Goal: Information Seeking & Learning: Learn about a topic

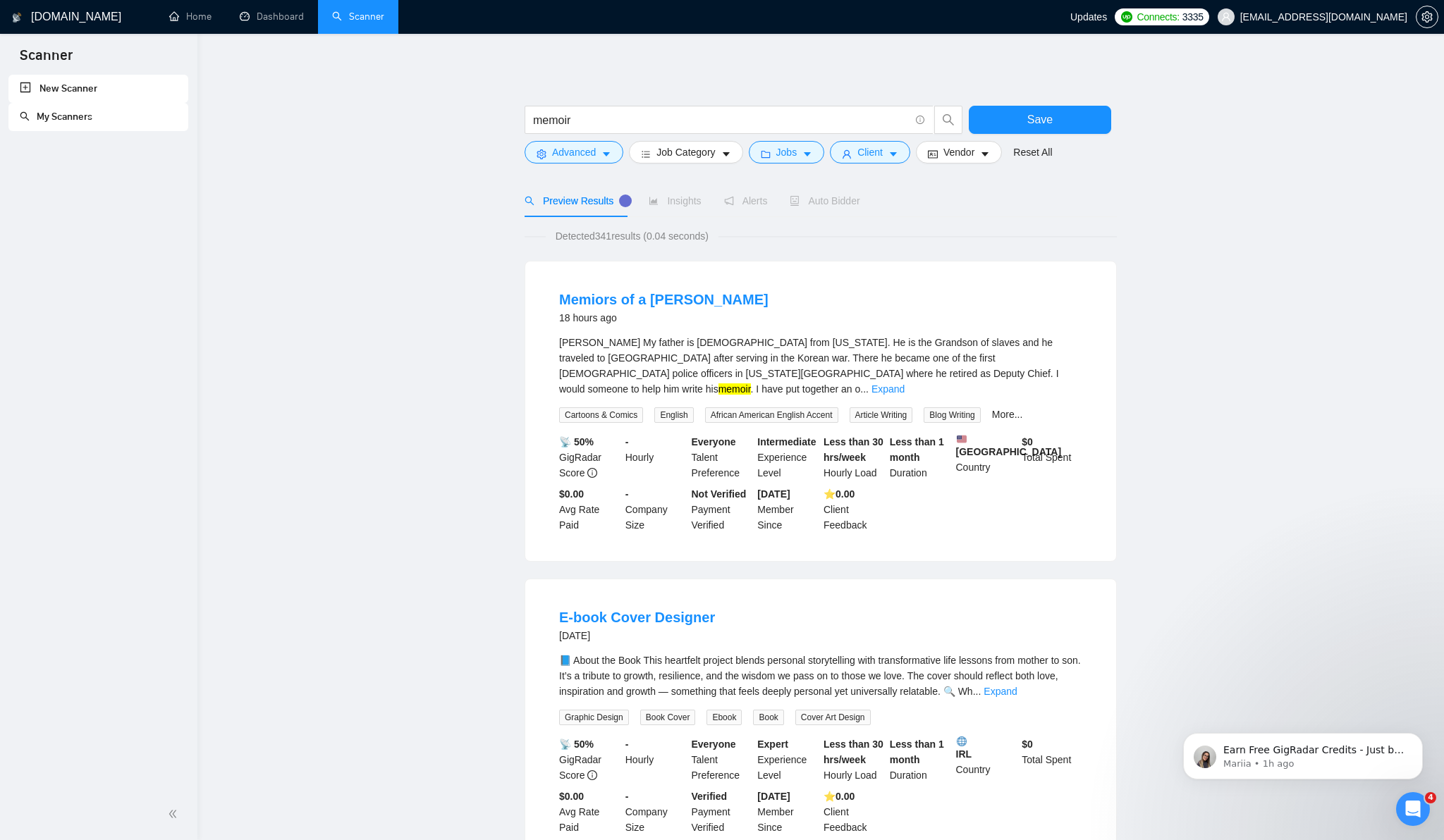
drag, startPoint x: 0, startPoint y: 0, endPoint x: 1302, endPoint y: 144, distance: 1309.9
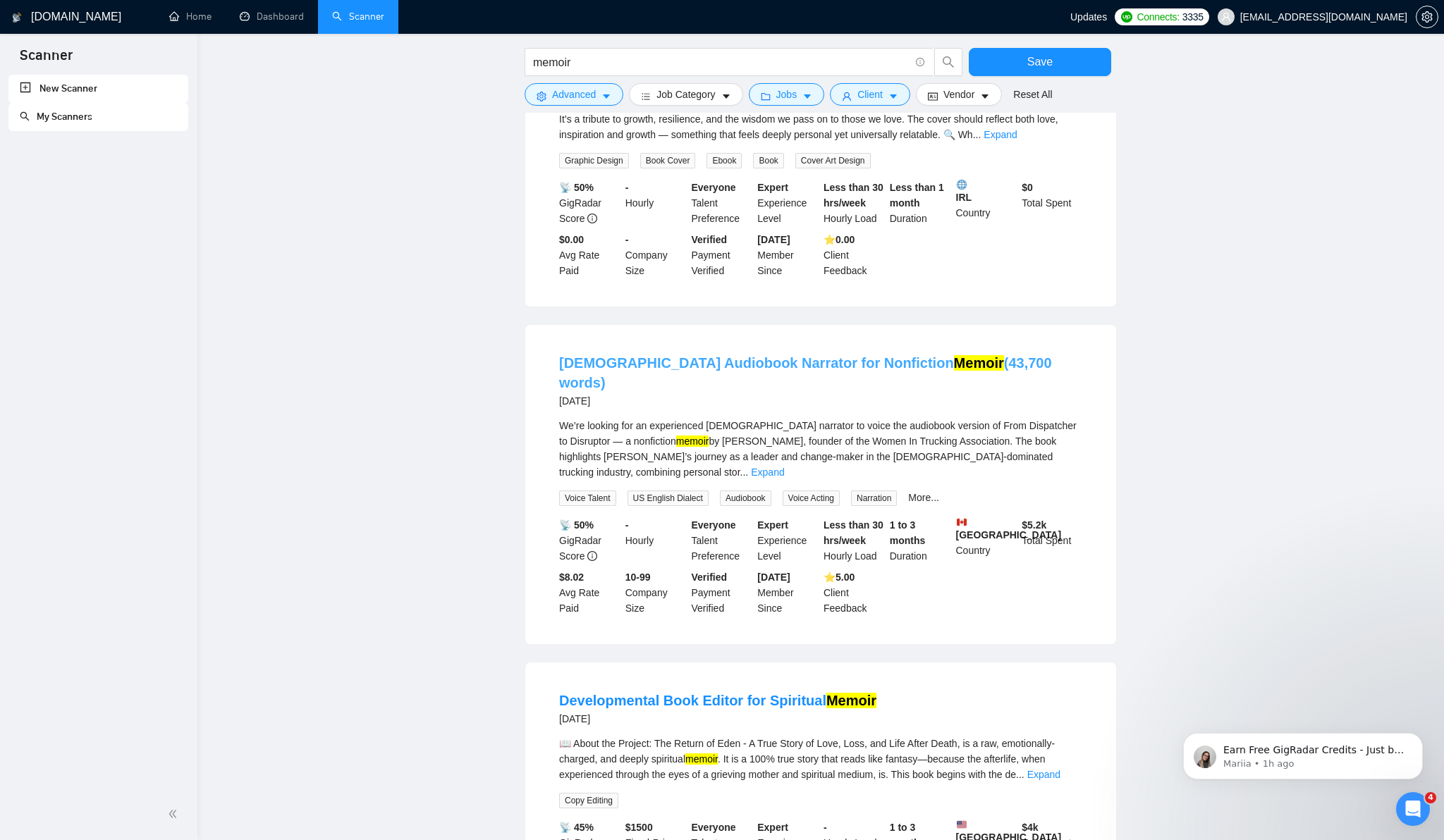
scroll to position [560, 0]
drag, startPoint x: 553, startPoint y: 352, endPoint x: 832, endPoint y: 356, distance: 279.0
click at [832, 356] on li "[DEMOGRAPHIC_DATA] Audiobook Narrator for Nonfiction Memoir (43,700 words) [DAT…" at bounding box center [820, 482] width 557 height 285
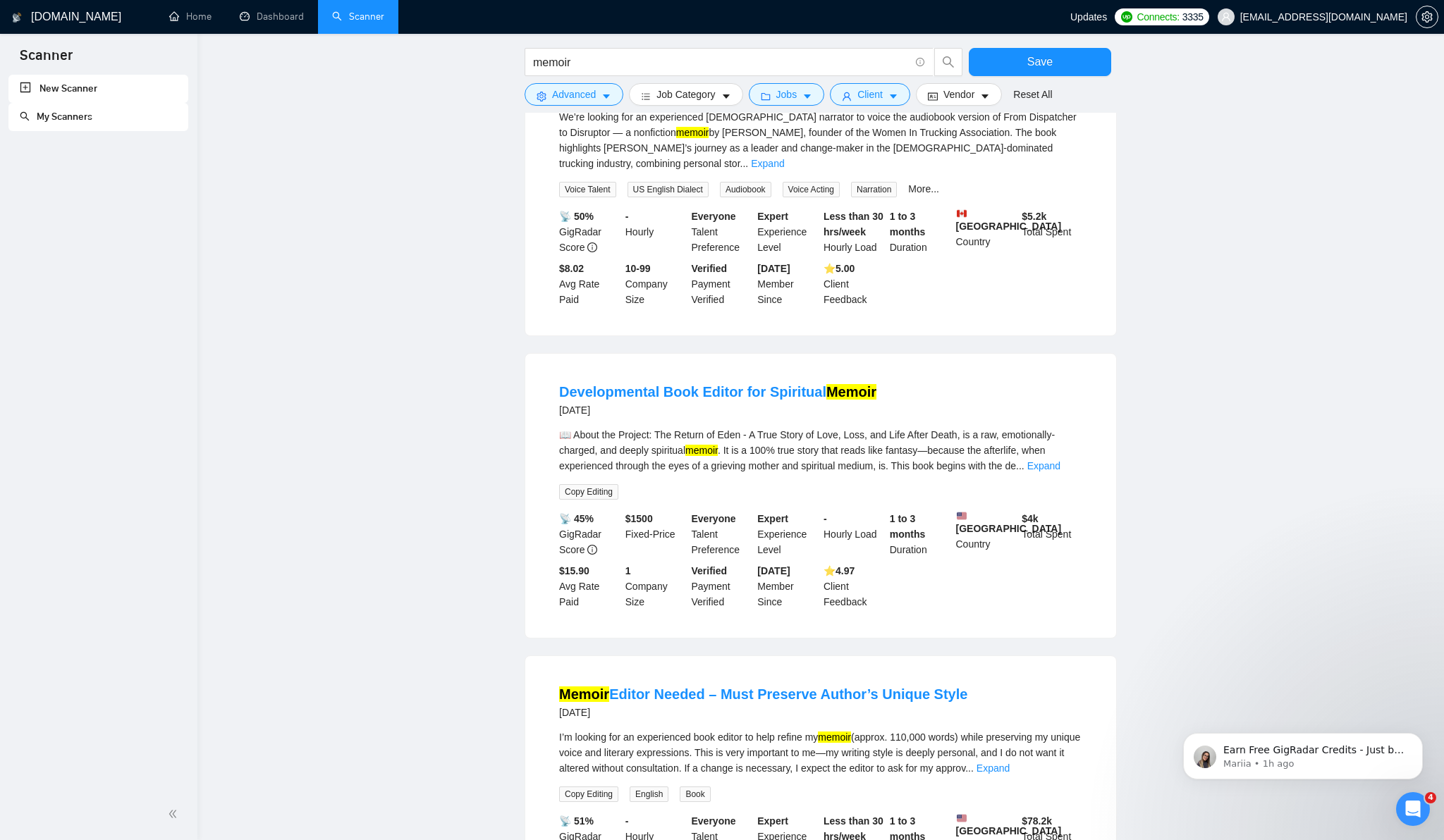
scroll to position [1056, 0]
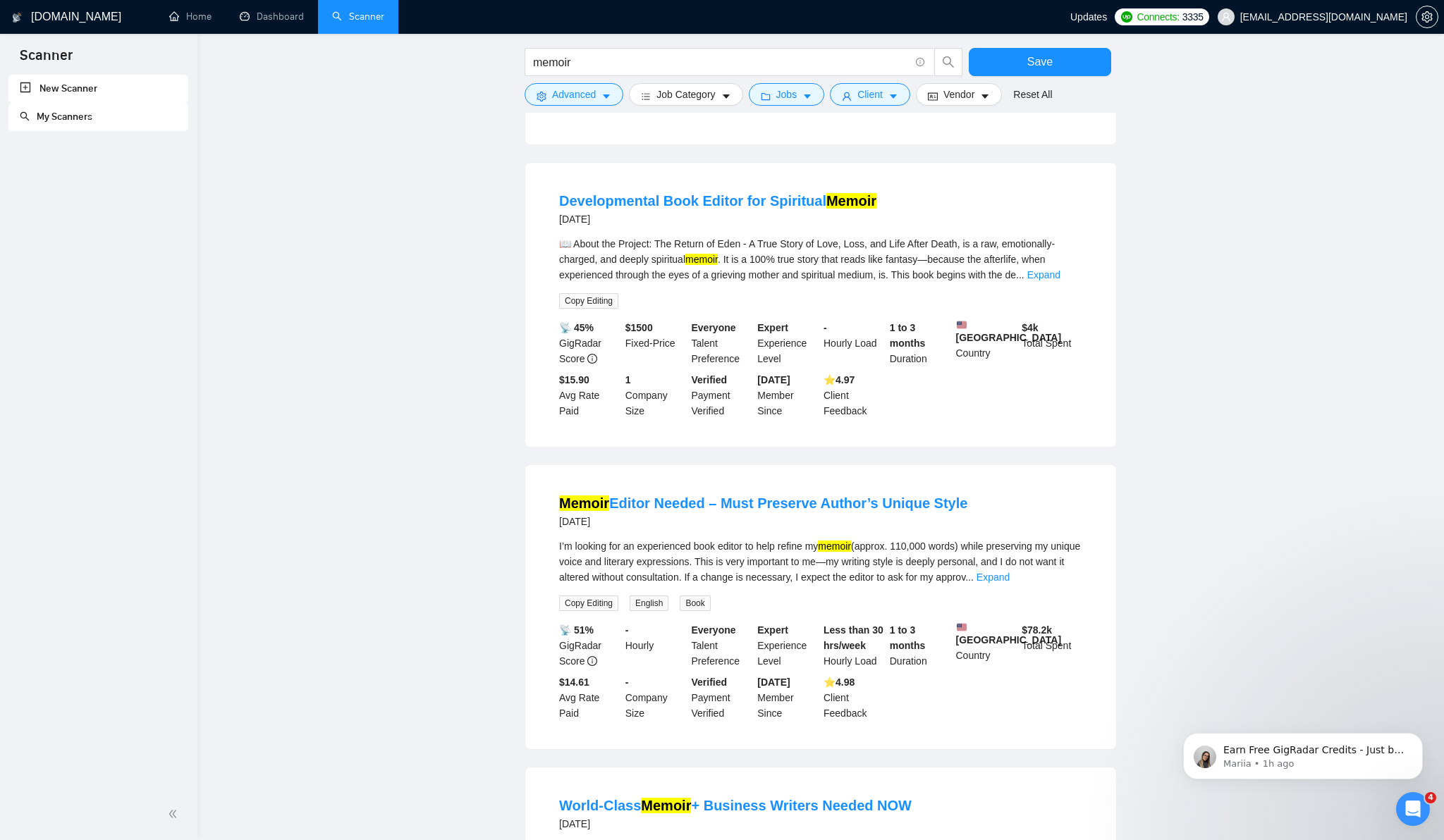
click at [519, 171] on main "memoir Save Advanced Job Category Jobs Client Vendor Reset All Preview Results …" at bounding box center [820, 665] width 1201 height 3331
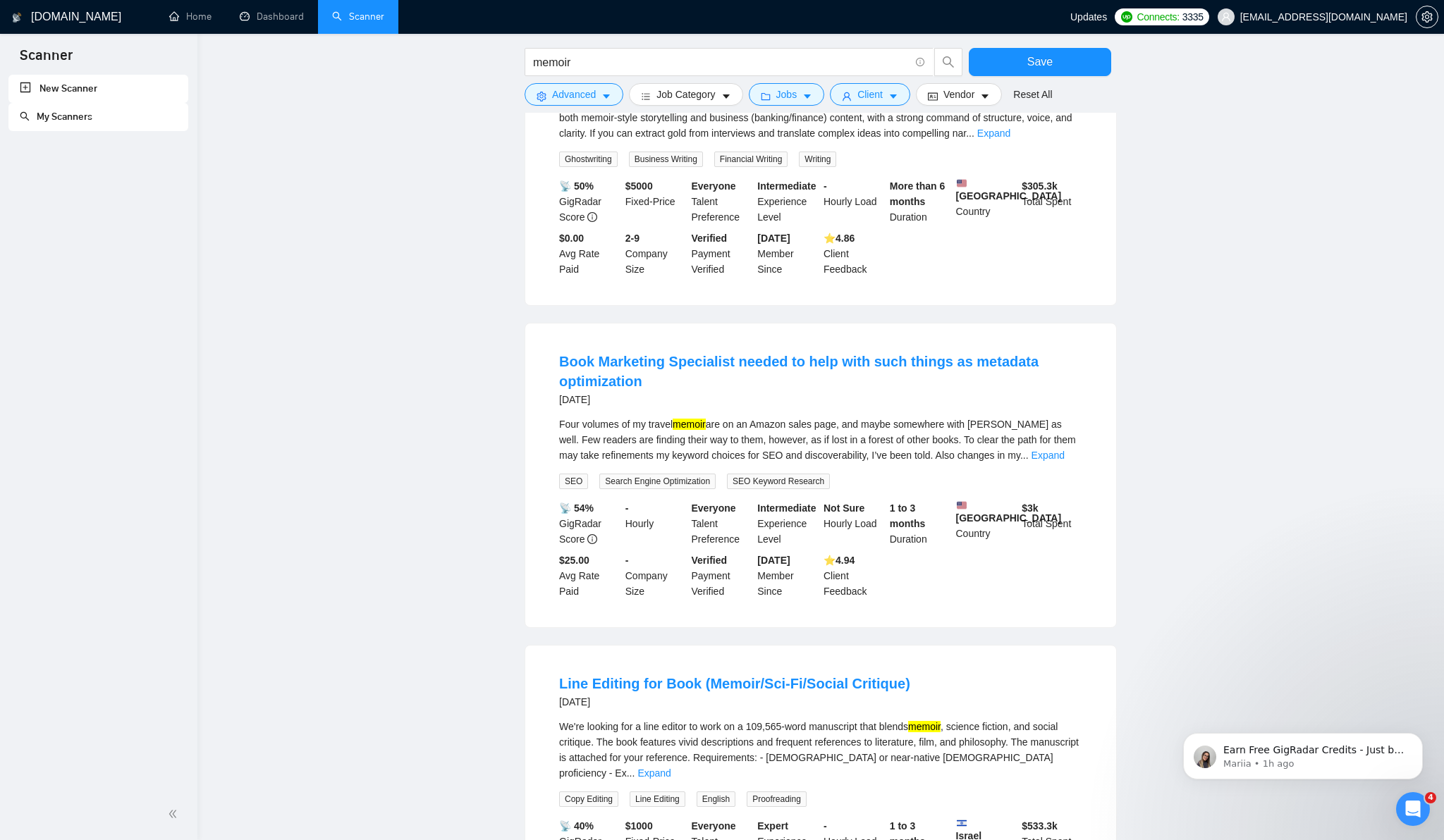
scroll to position [2107, 0]
click at [545, 433] on li "Book Marketing Specialist needed to help with such things as metadata optimizat…" at bounding box center [820, 474] width 557 height 270
click at [1056, 451] on link "Expand" at bounding box center [1047, 454] width 33 height 11
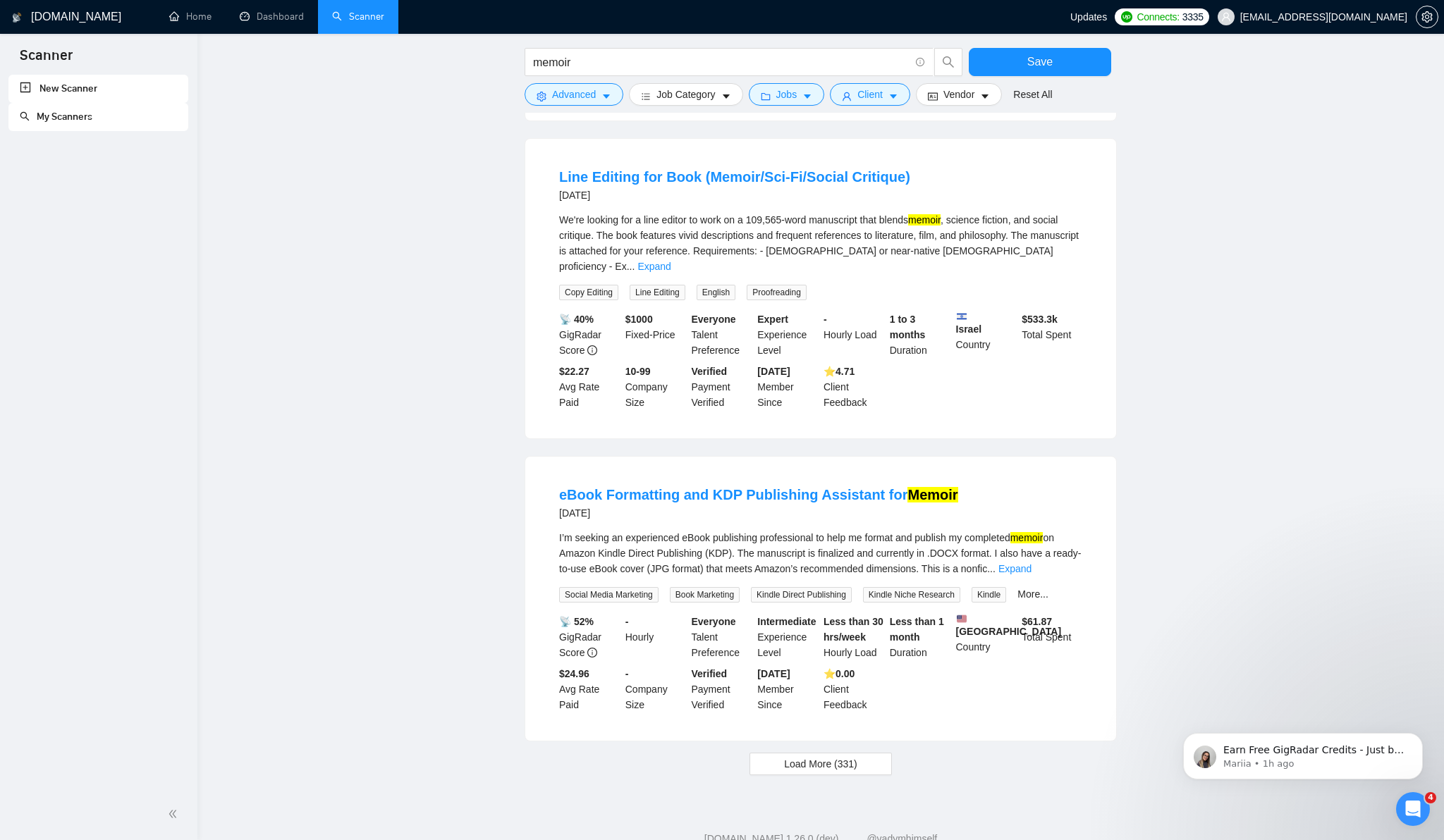
scroll to position [2676, 0]
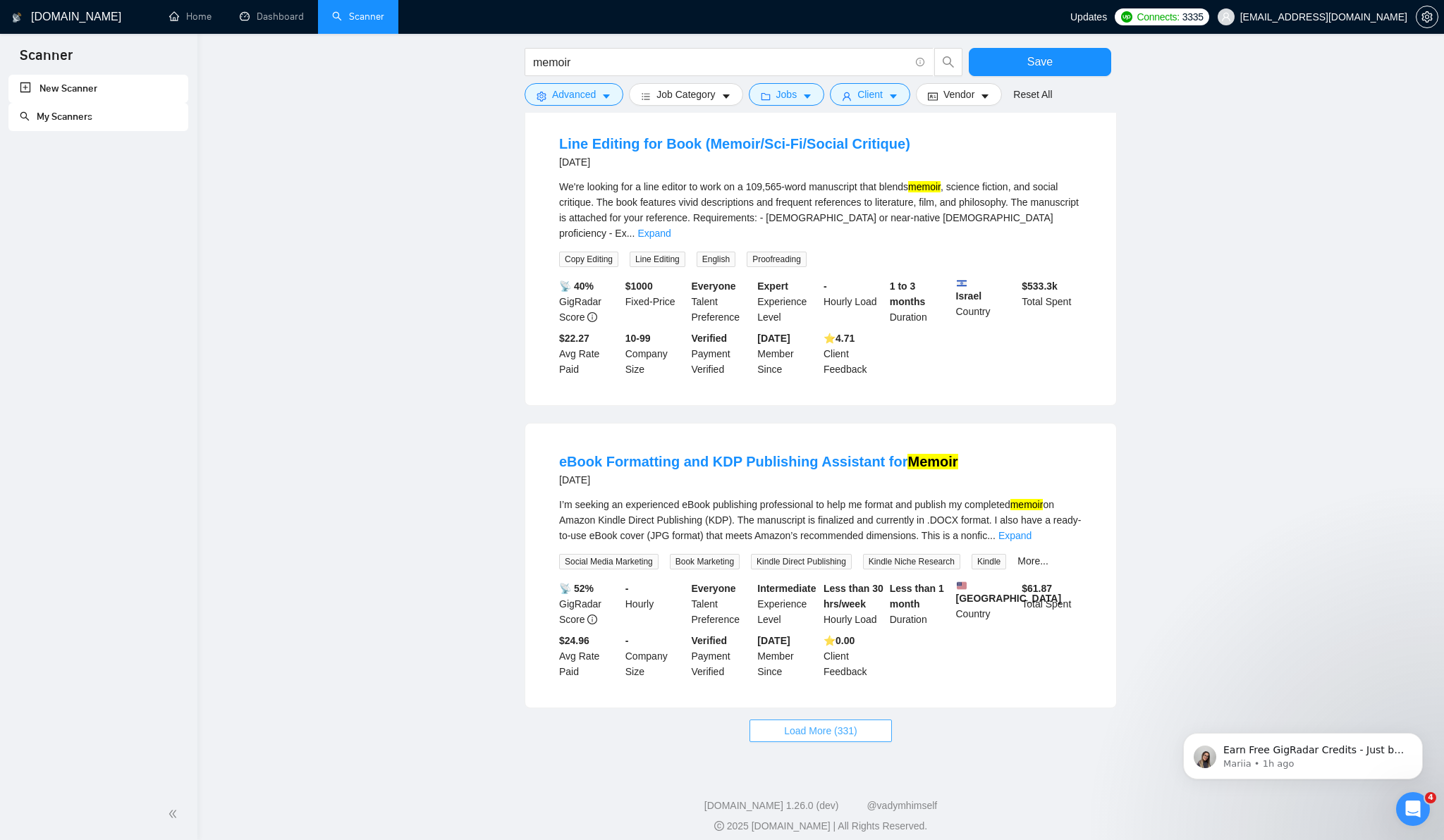
click at [803, 723] on span "Load More (331)" at bounding box center [820, 731] width 73 height 16
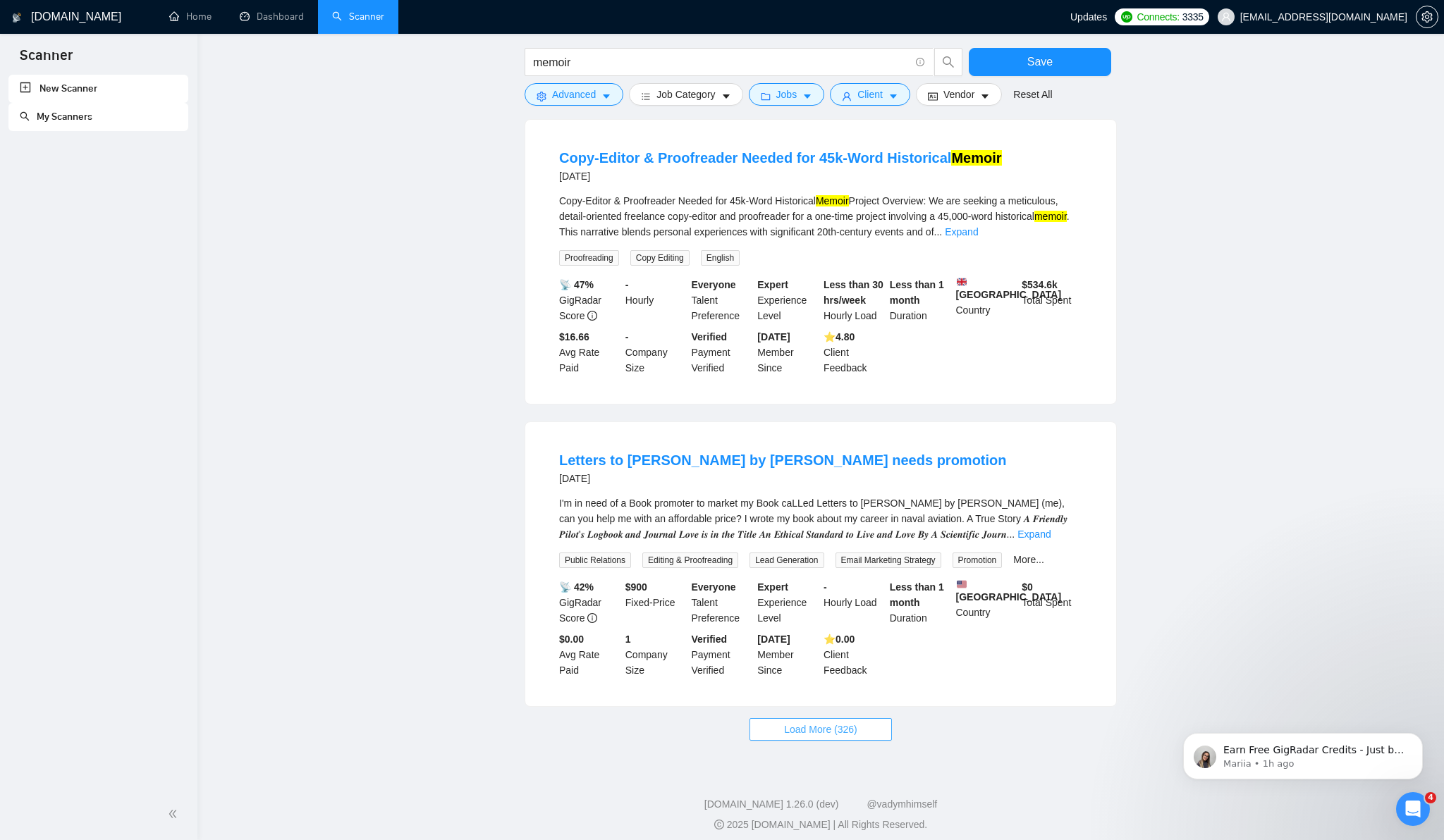
scroll to position [4206, 0]
click at [1050, 529] on link "Expand" at bounding box center [1034, 534] width 33 height 11
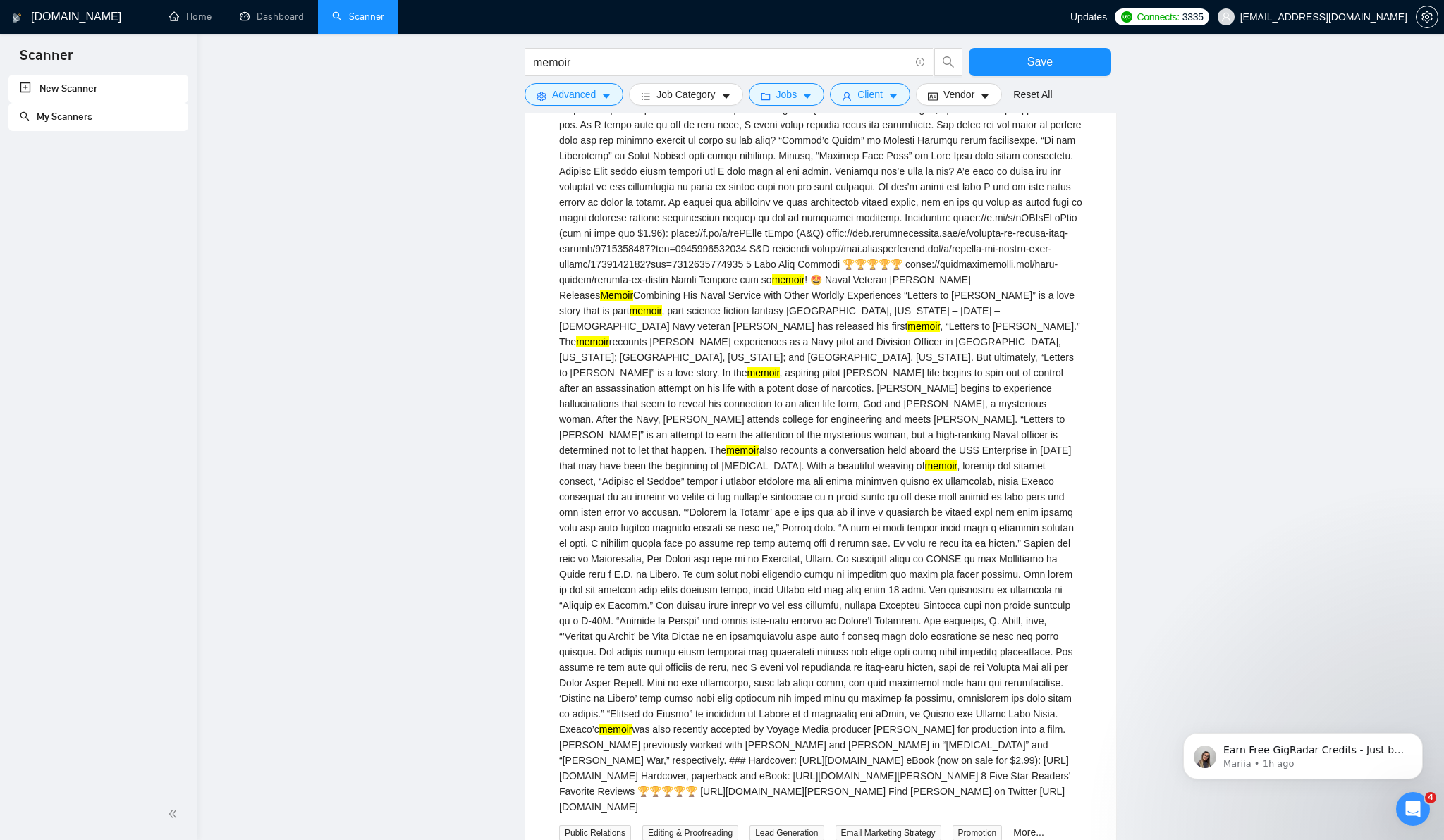
scroll to position [6345, 0]
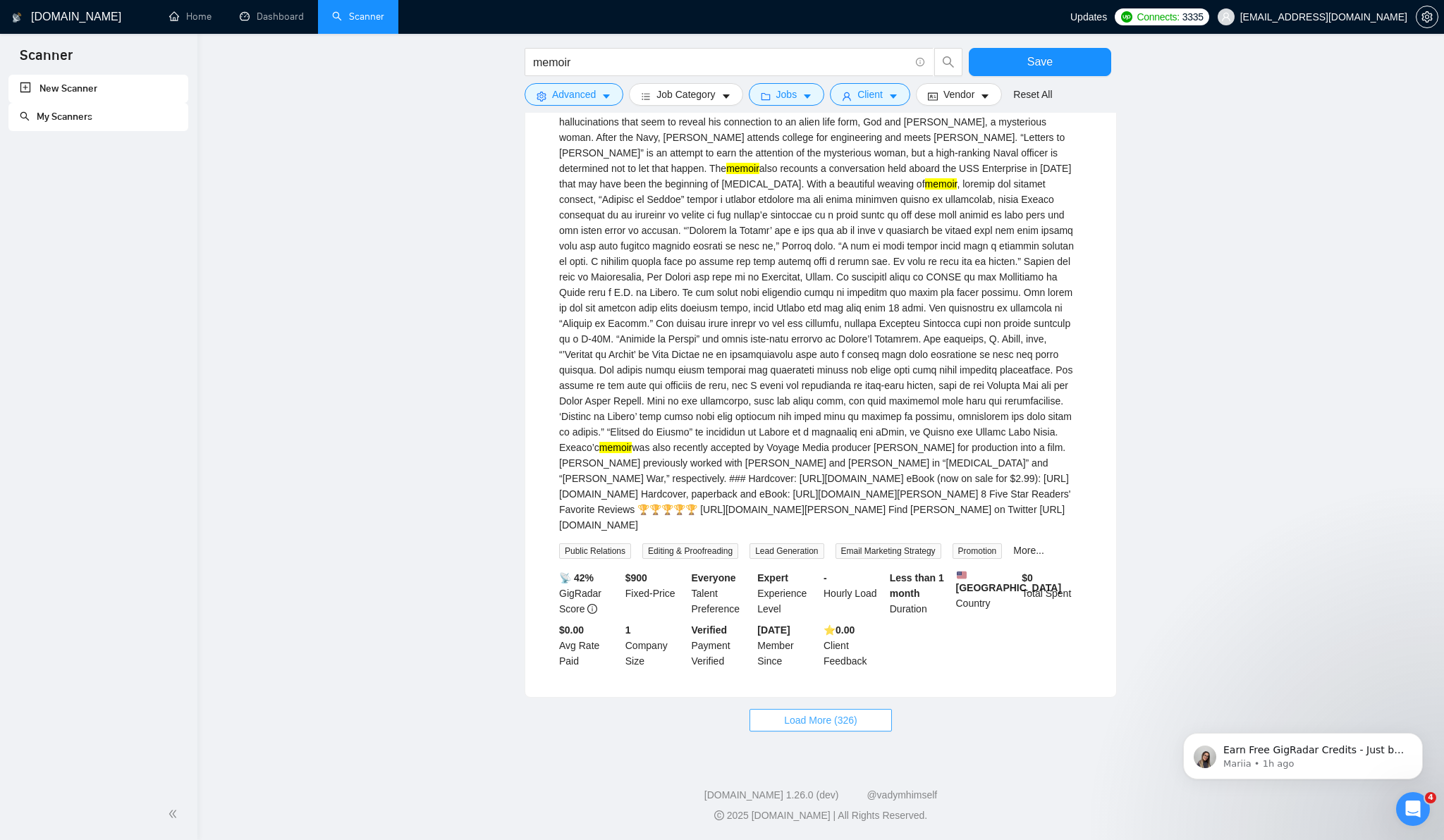
click at [792, 719] on span "Load More (326)" at bounding box center [820, 720] width 73 height 16
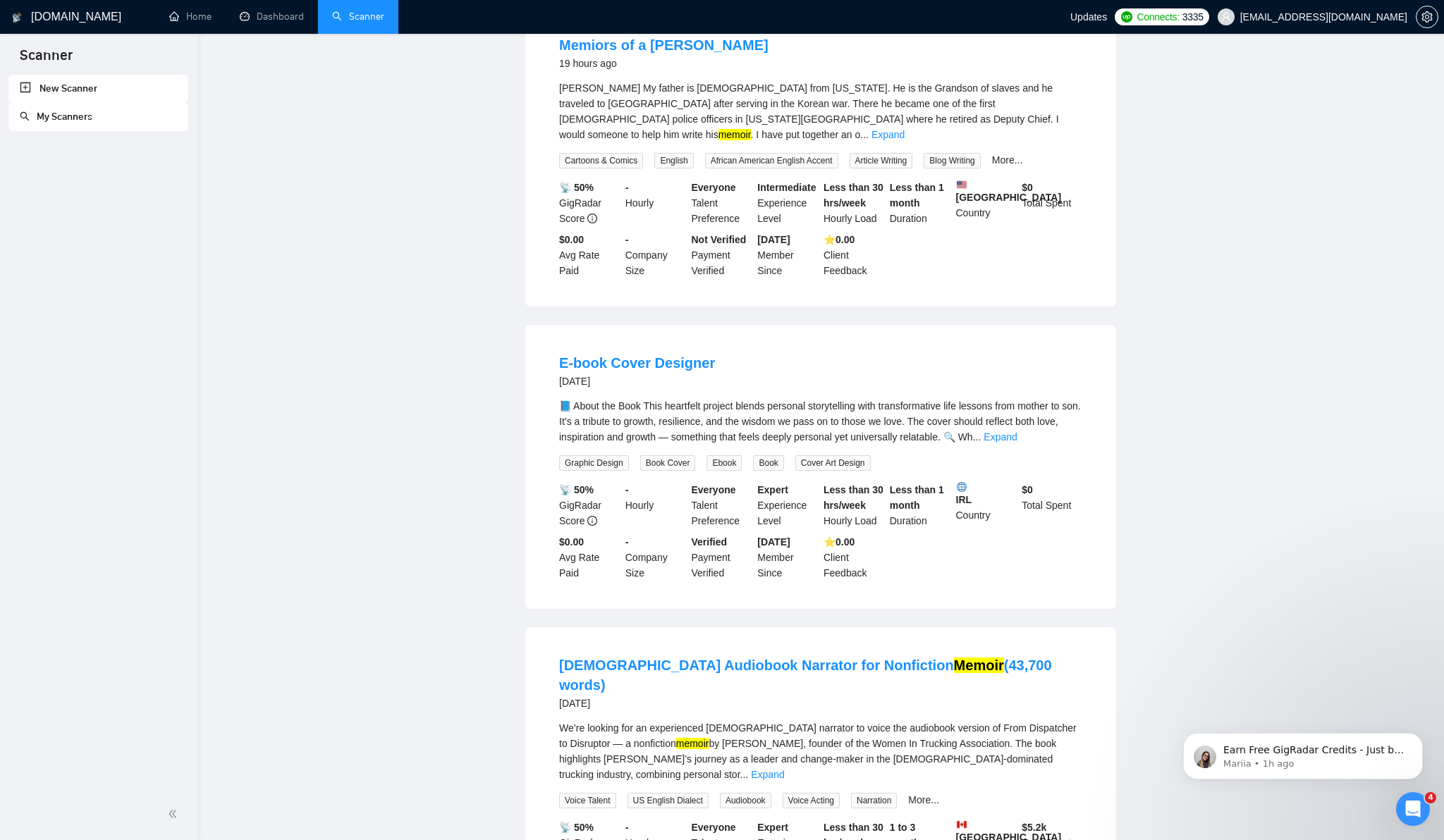
scroll to position [0, 0]
